Goal: Information Seeking & Learning: Learn about a topic

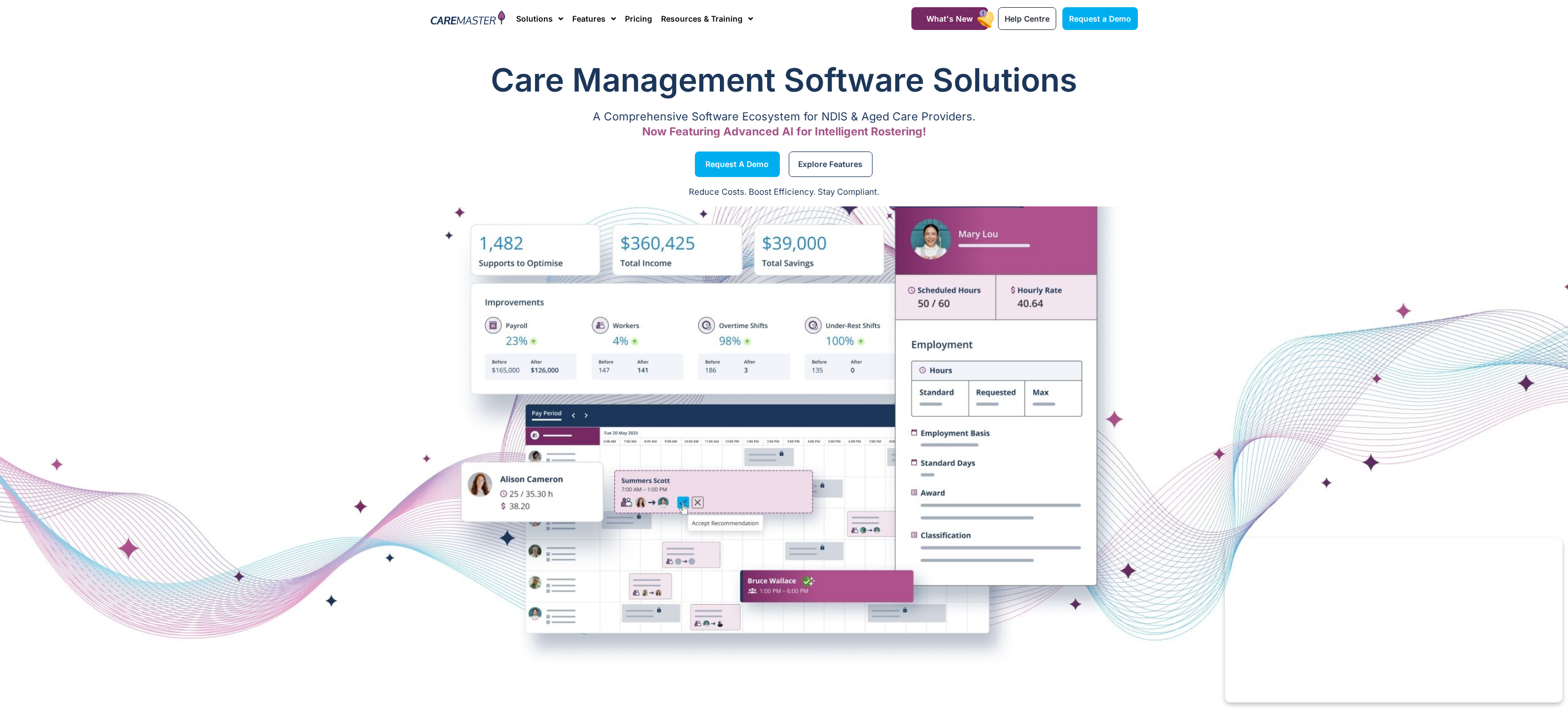
click at [376, 114] on section "Care Management Software Solutions A Comprehensive Software Ecosystem for NDIS …" at bounding box center [784, 101] width 1568 height 97
click at [268, 100] on section "Care Management Software Solutions A Comprehensive Software Ecosystem for NDIS …" at bounding box center [784, 101] width 1568 height 97
click at [543, 22] on link "Solutions" at bounding box center [540, 18] width 47 height 37
click at [610, 21] on span "Menu" at bounding box center [611, 19] width 10 height 19
click at [602, 23] on link "Features" at bounding box center [594, 18] width 44 height 37
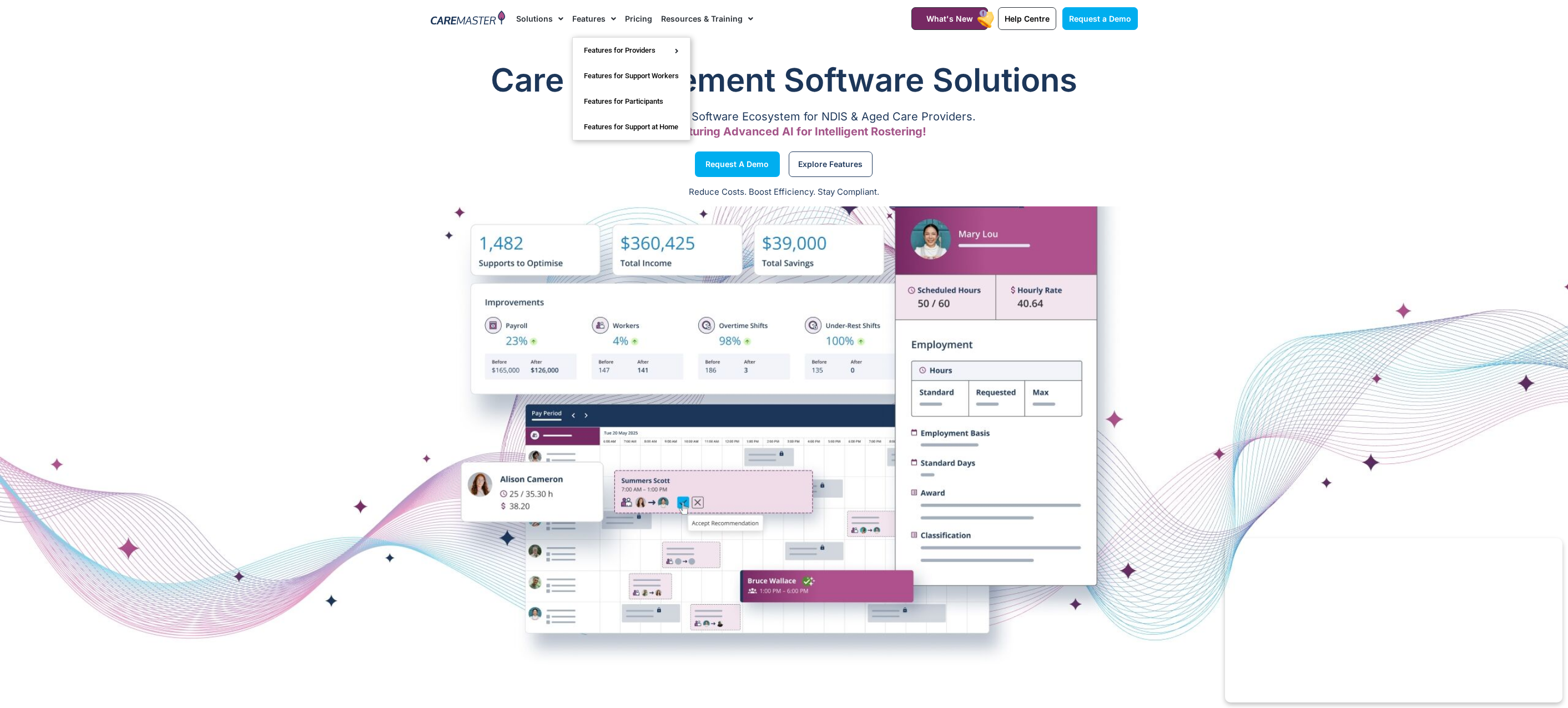
click at [743, 22] on span "Menu" at bounding box center [748, 19] width 10 height 19
click at [252, 121] on section "Care Management Software Solutions A Comprehensive Software Ecosystem for NDIS …" at bounding box center [784, 101] width 1568 height 97
